Goal: Information Seeking & Learning: Find specific fact

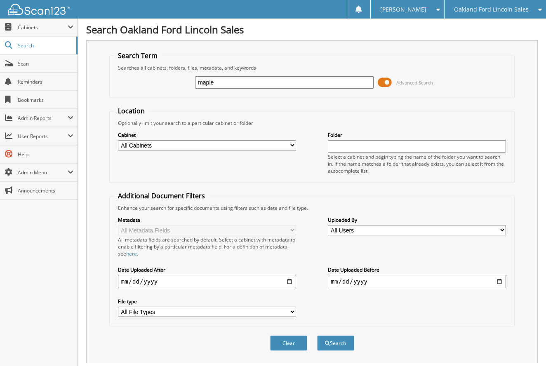
type input "maple"
click at [335, 348] on button "Search" at bounding box center [335, 343] width 37 height 15
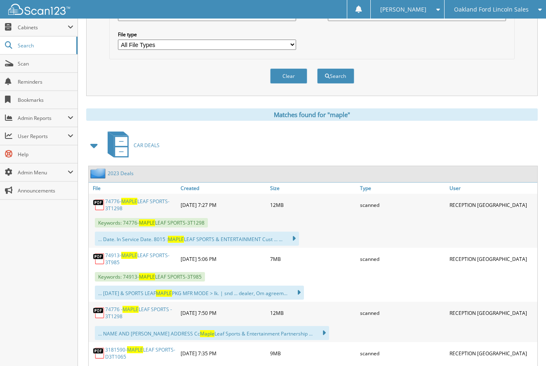
scroll to position [354, 0]
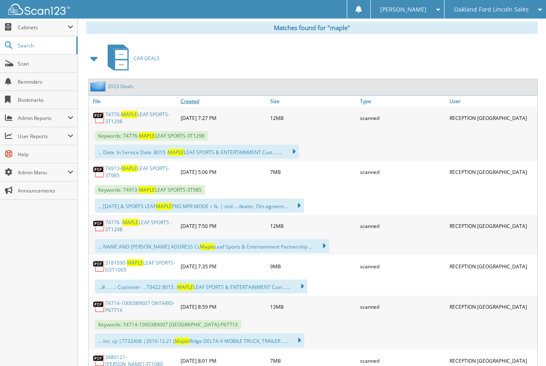
click at [190, 106] on link "Created" at bounding box center [224, 101] width 90 height 11
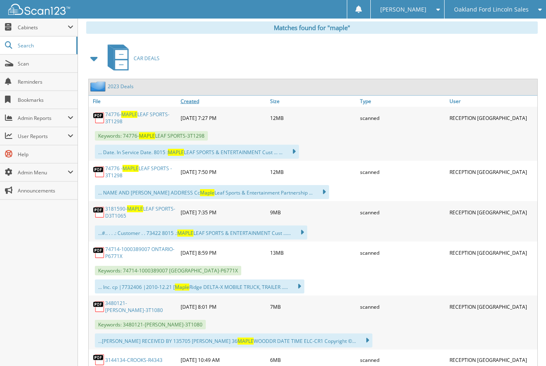
click at [188, 105] on link "Created" at bounding box center [224, 101] width 90 height 11
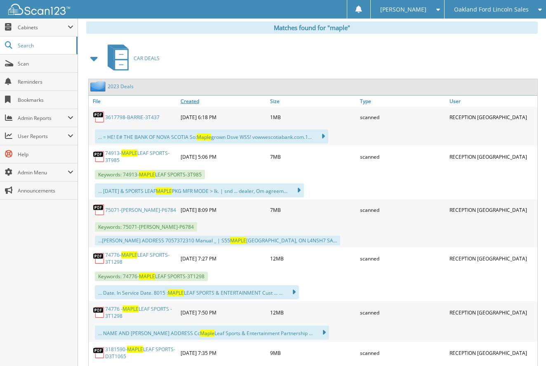
click at [190, 107] on link "Created" at bounding box center [224, 101] width 90 height 11
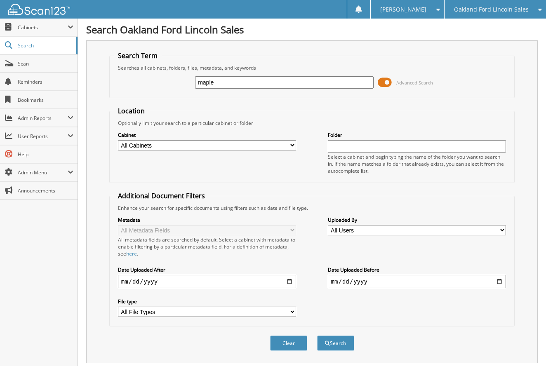
scroll to position [0, 0]
click at [235, 83] on input "maple" at bounding box center [284, 82] width 179 height 12
type input "maple leaf"
click at [335, 348] on button "Search" at bounding box center [335, 343] width 37 height 15
click at [381, 282] on input "date" at bounding box center [417, 281] width 179 height 13
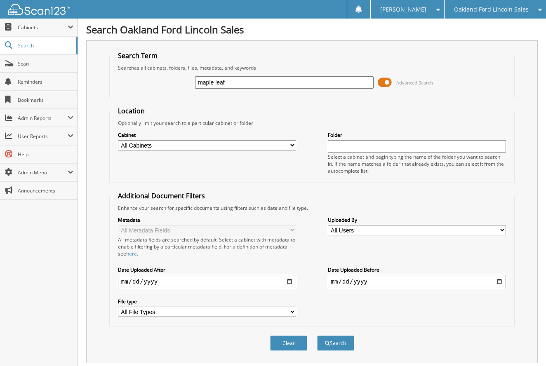
type input "[DATE]"
click at [472, 318] on div "Metadata All Metadata Fields All metadata fields are searched by default. Selec…" at bounding box center [312, 267] width 397 height 111
click at [332, 351] on button "Search" at bounding box center [335, 343] width 37 height 15
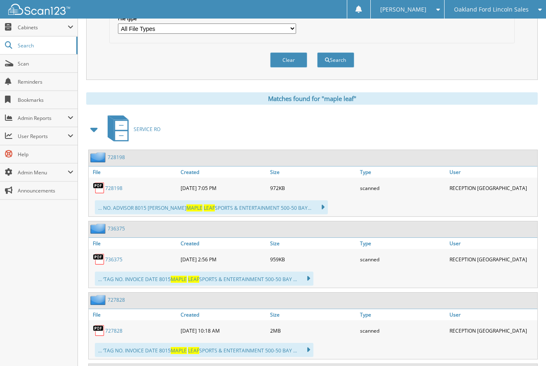
scroll to position [301, 0]
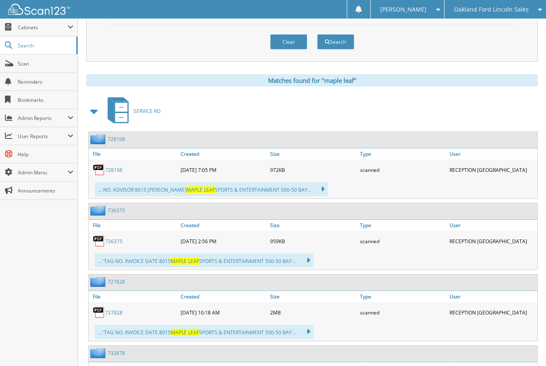
click at [112, 174] on link "728198" at bounding box center [113, 170] width 17 height 7
click at [115, 245] on link "736375" at bounding box center [113, 241] width 17 height 7
click at [112, 316] on link "727828" at bounding box center [113, 312] width 17 height 7
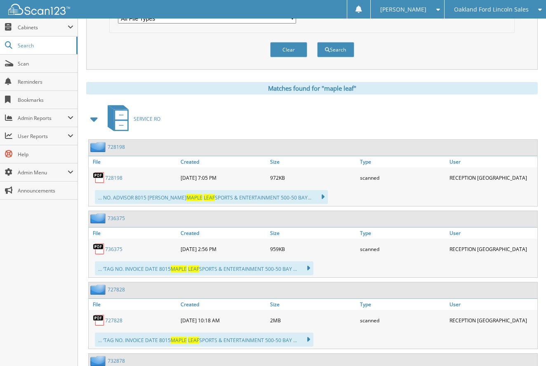
click at [196, 42] on div "Clear Search" at bounding box center [312, 49] width 406 height 33
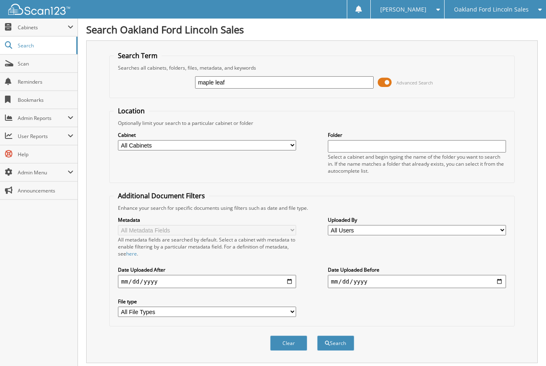
scroll to position [0, 0]
click at [22, 42] on span "Search" at bounding box center [45, 45] width 54 height 7
click at [31, 26] on span "Cabinets" at bounding box center [43, 27] width 50 height 7
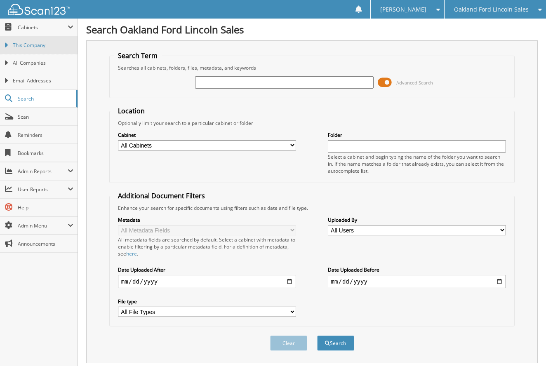
click at [27, 47] on span "This Company" at bounding box center [43, 45] width 61 height 7
